Goal: Task Accomplishment & Management: Manage account settings

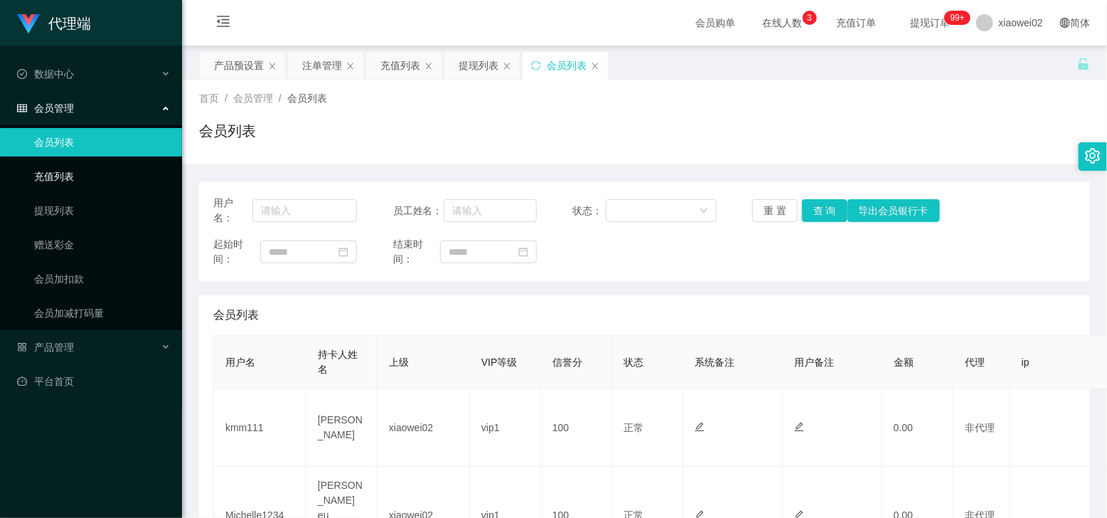
click at [46, 171] on link "充值列表" at bounding box center [102, 176] width 137 height 28
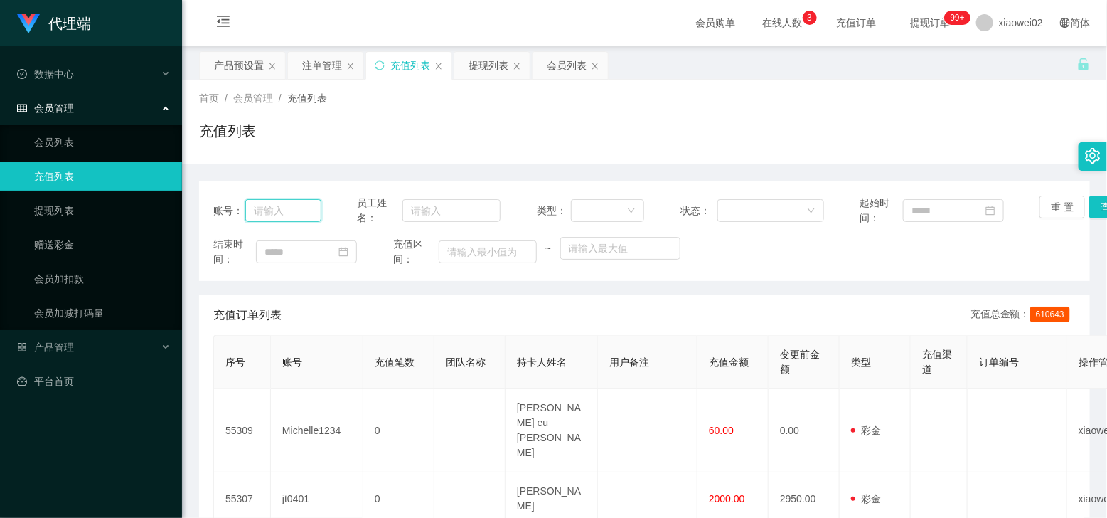
click at [272, 206] on input "text" at bounding box center [282, 210] width 75 height 23
type input "jt0401"
click at [1096, 207] on button "查 询" at bounding box center [1112, 207] width 46 height 23
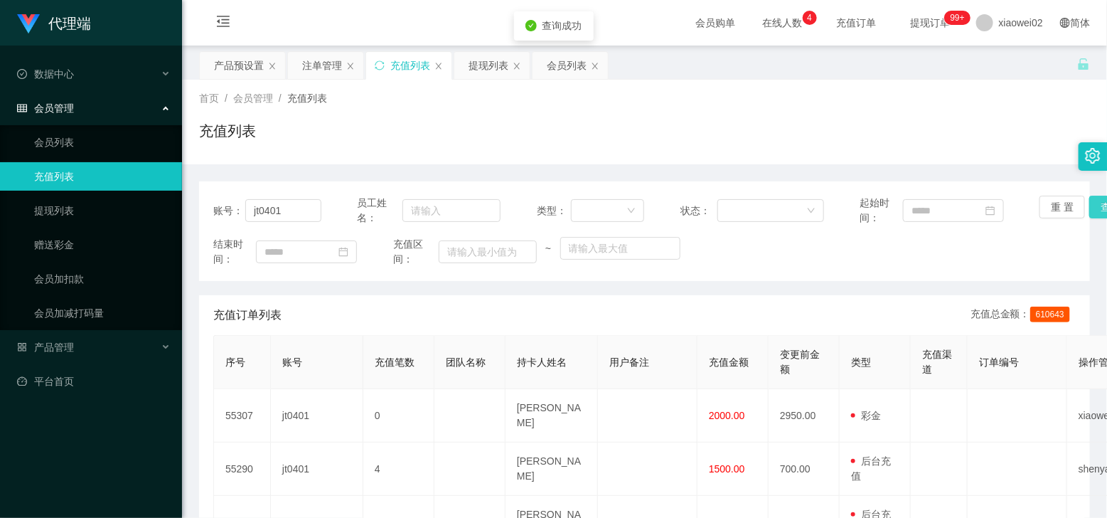
click at [1094, 208] on button "查 询" at bounding box center [1112, 207] width 46 height 23
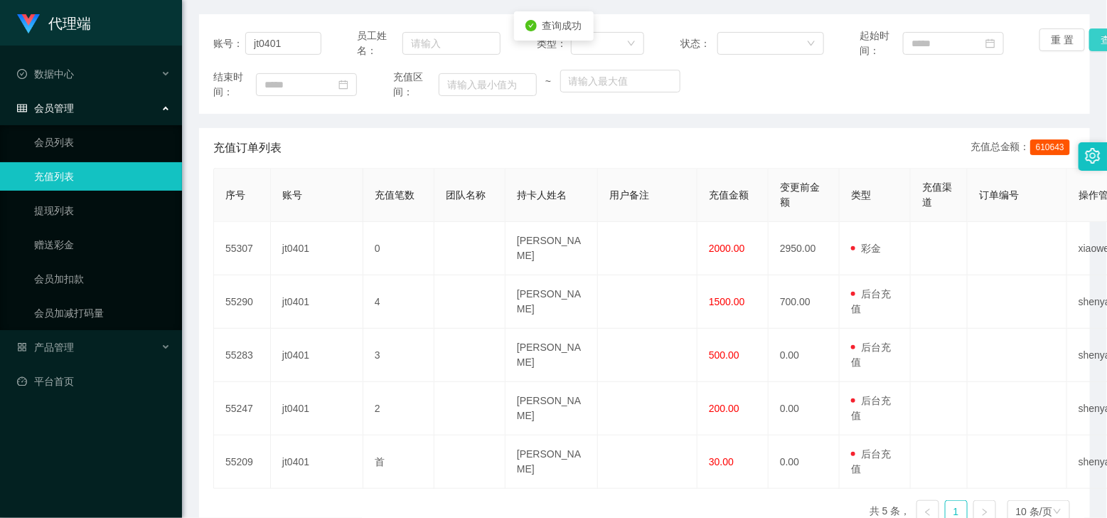
scroll to position [178, 0]
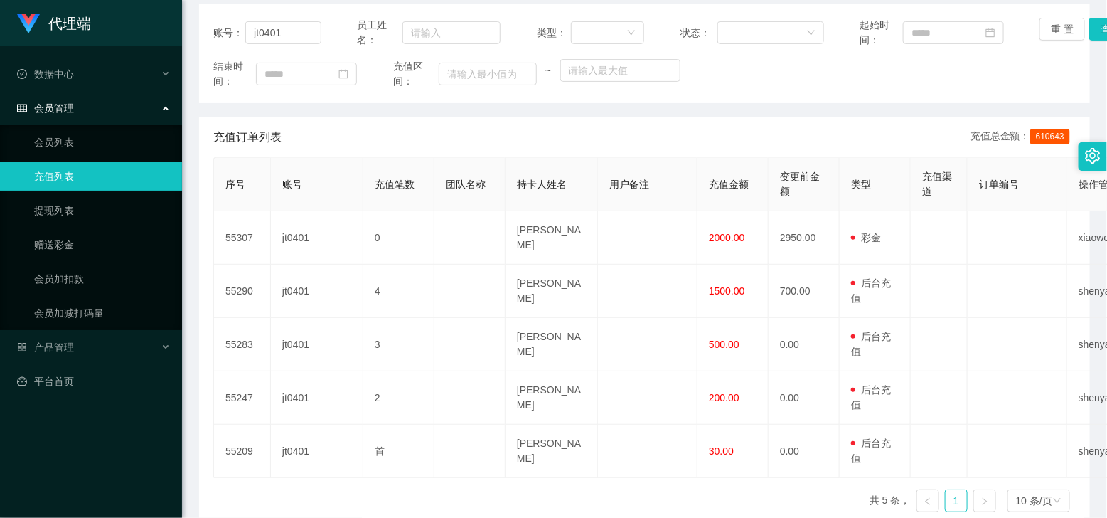
click at [55, 482] on div "代理端 数据中心 会员管理 会员列表 充值列表 提现列表 赠送彩金 会员加扣款 会员加减打码量 产品管理 平台首页" at bounding box center [91, 259] width 182 height 518
click at [27, 463] on div "代理端 数据中心 会员管理 会员列表 充值列表 提现列表 赠送彩金 会员加扣款 会员加减打码量 产品管理 平台首页" at bounding box center [91, 259] width 182 height 518
